Goal: Information Seeking & Learning: Learn about a topic

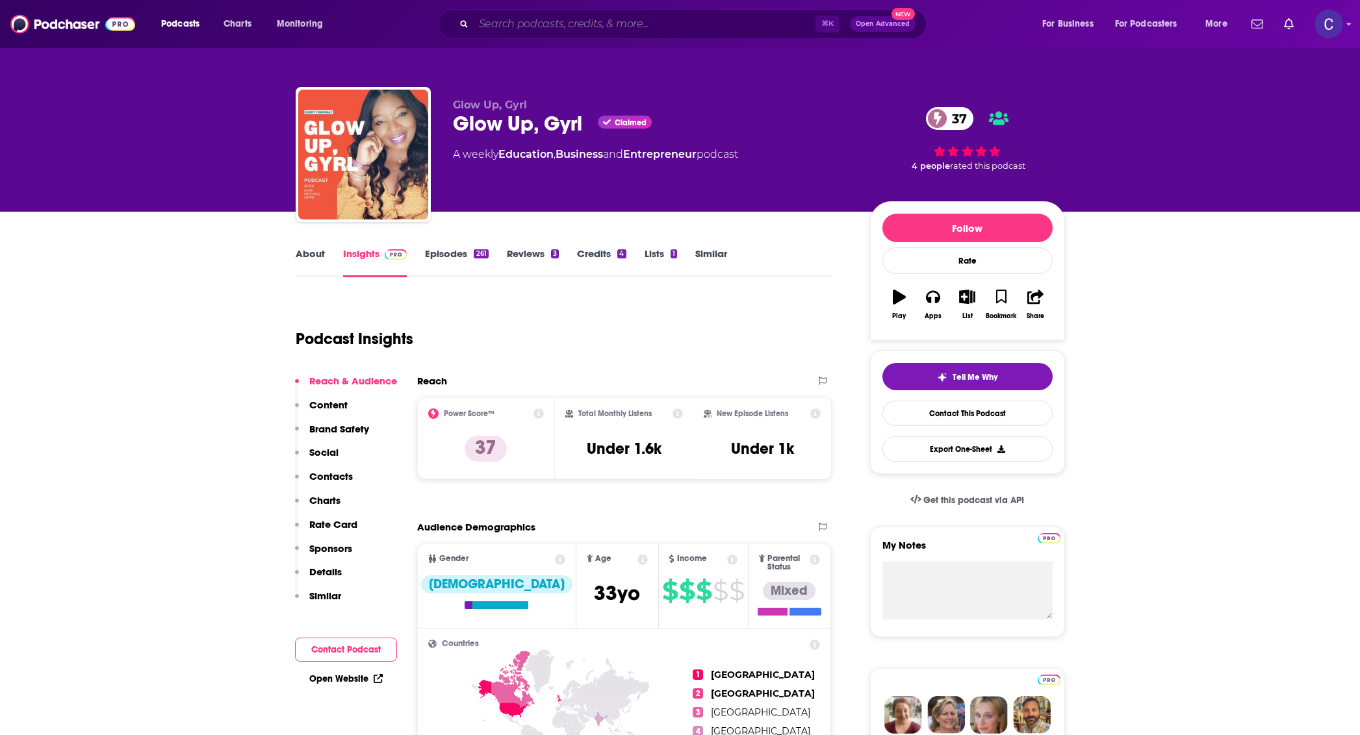
click at [658, 23] on input "Search podcasts, credits, & more..." at bounding box center [645, 24] width 342 height 21
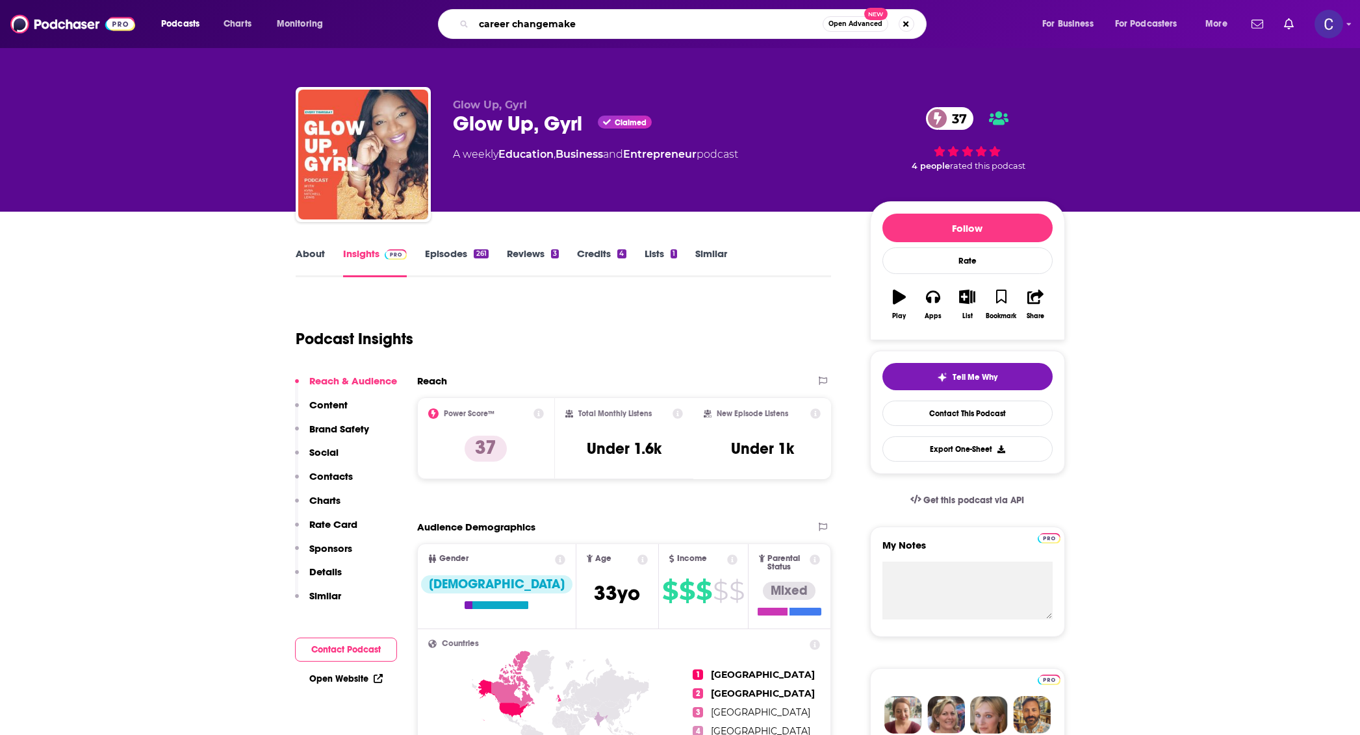
type input "career changemaker"
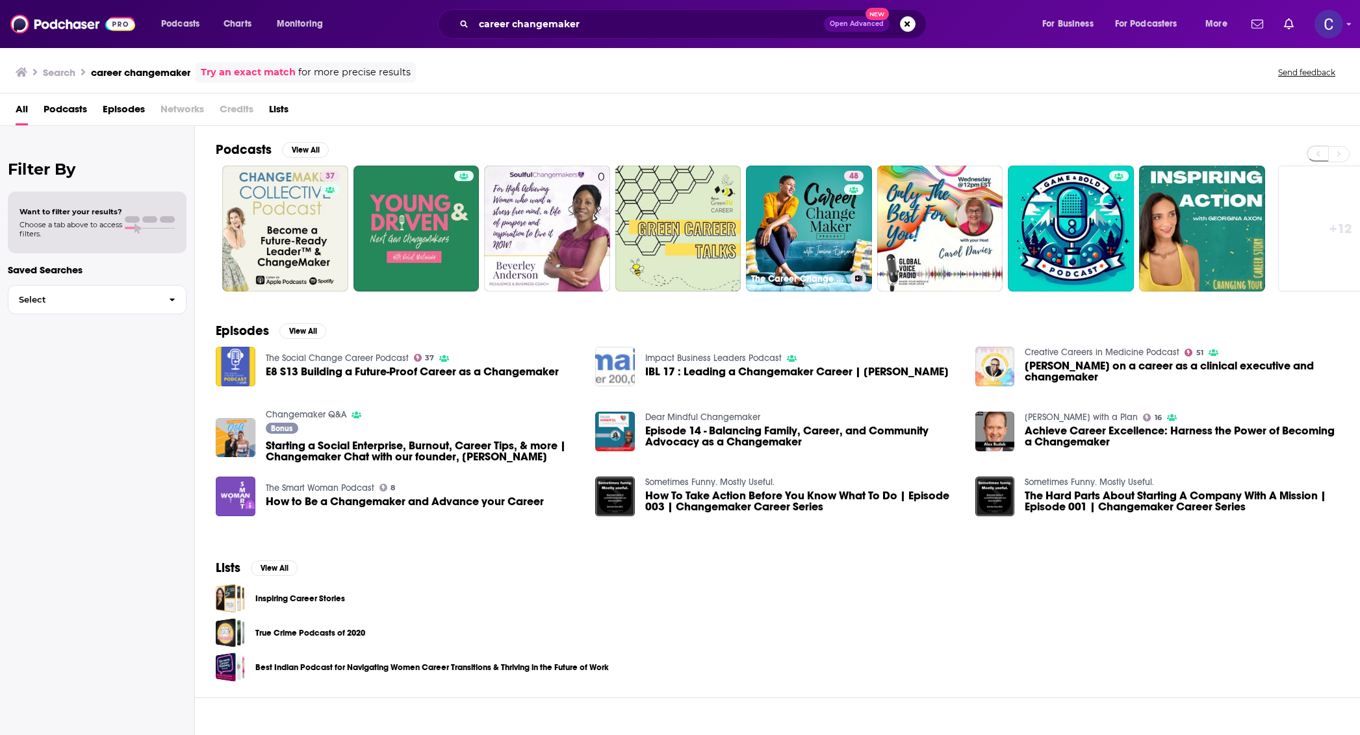
click at [790, 197] on link "48 The Career Change Maker Podcast I Career Change, Career Advancement & Leader…" at bounding box center [809, 229] width 126 height 126
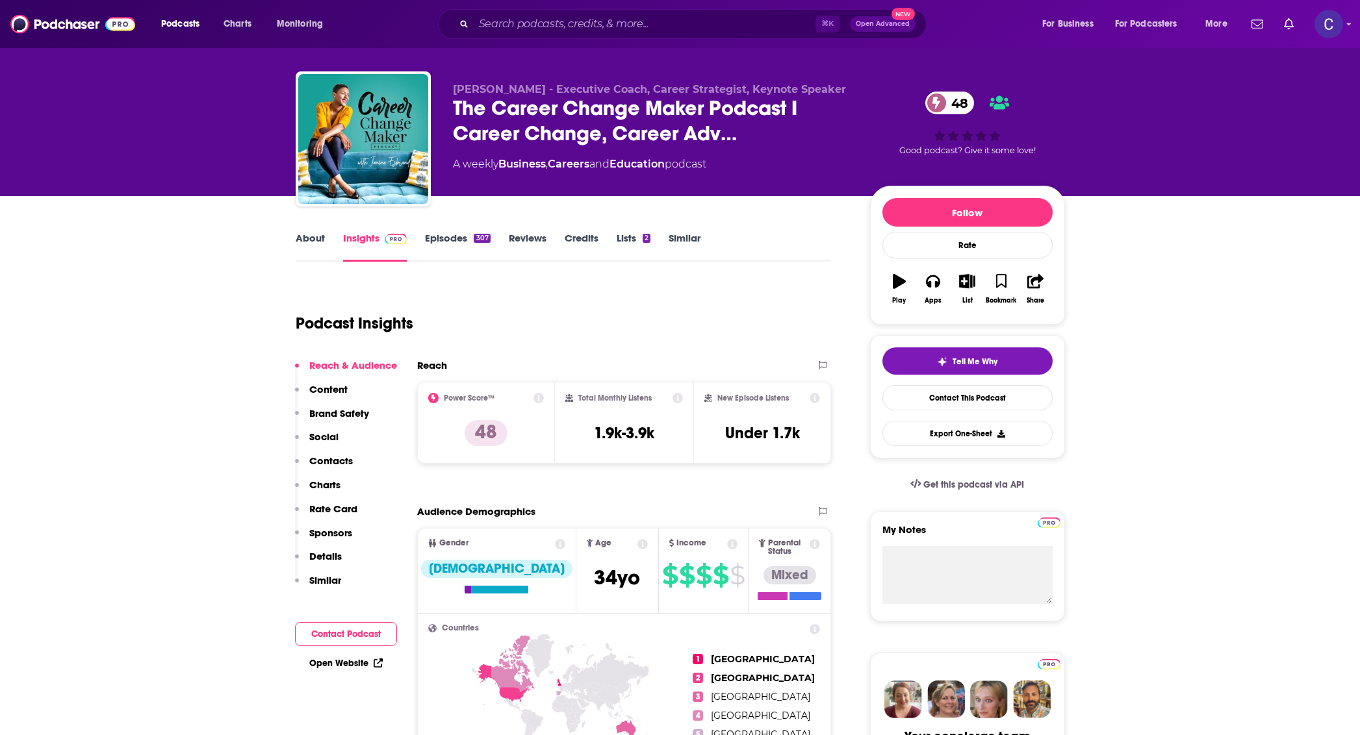
scroll to position [18, 0]
